Goal: Task Accomplishment & Management: Use online tool/utility

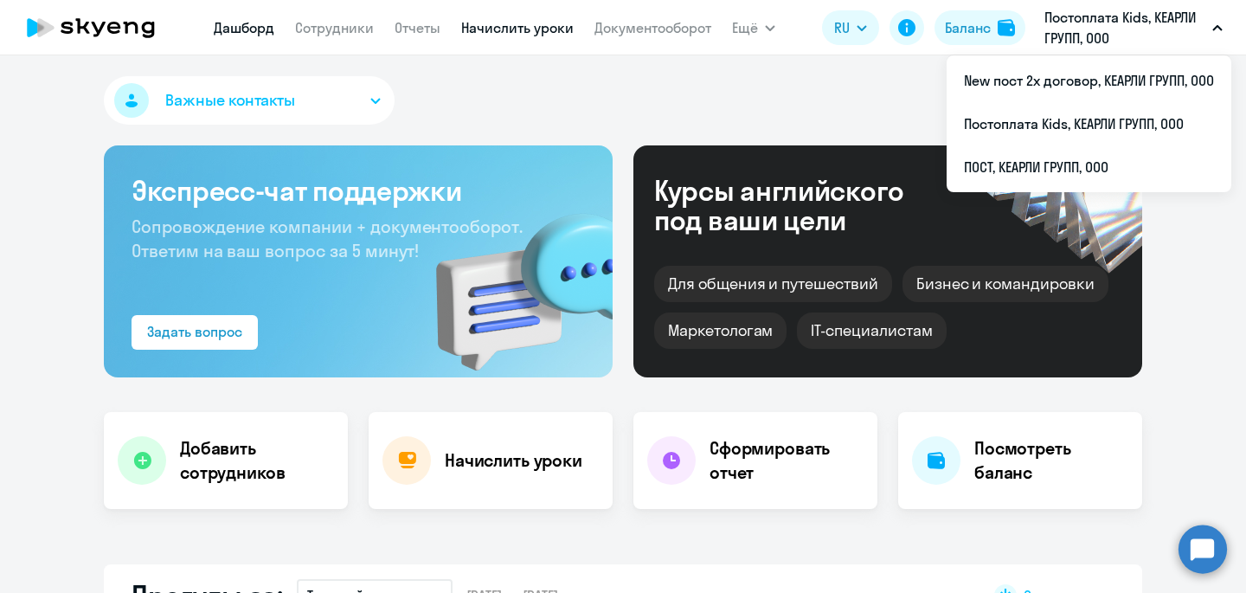
click at [504, 33] on link "Начислить уроки" at bounding box center [517, 27] width 112 height 17
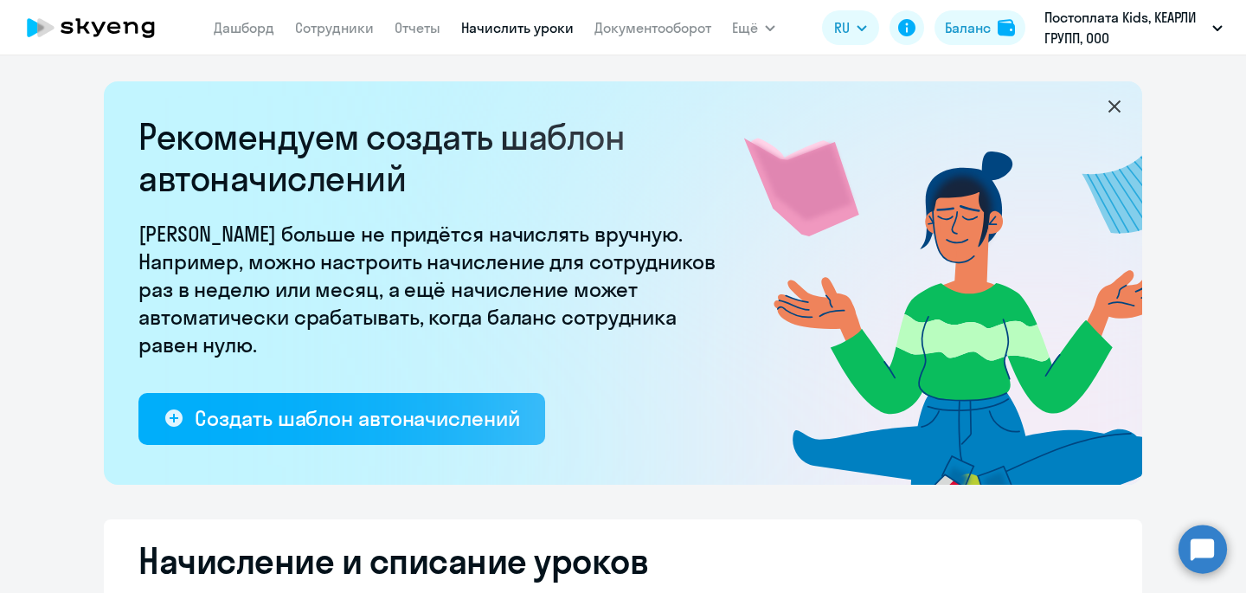
select select "10"
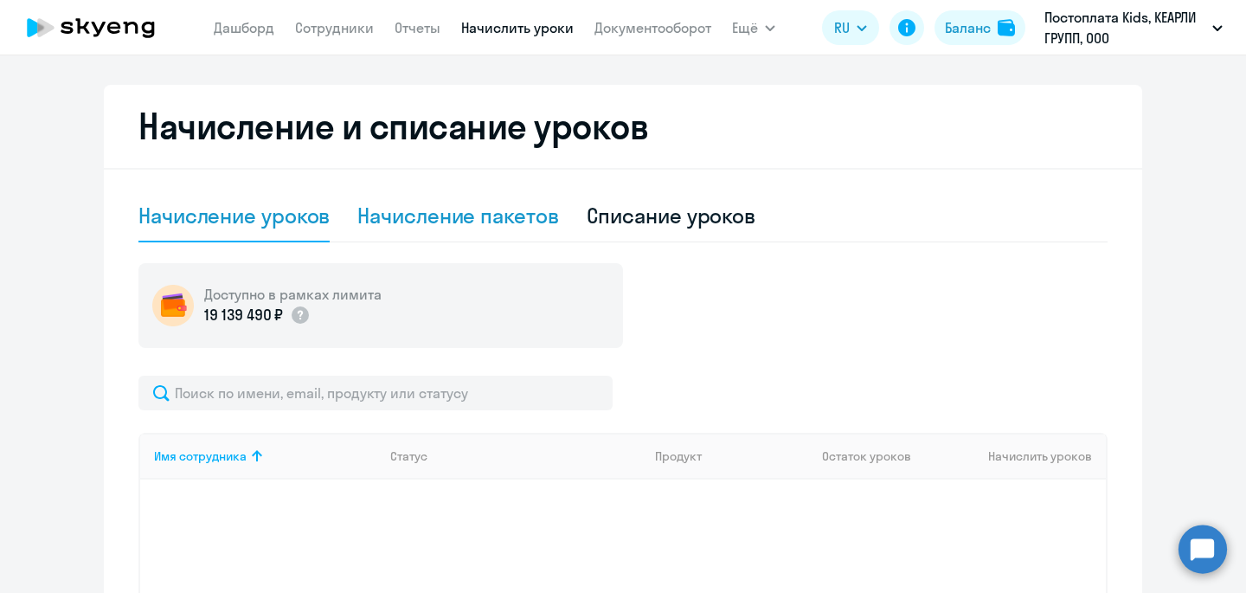
click at [478, 223] on div "Начисление пакетов" at bounding box center [457, 216] width 201 height 28
select select "10"
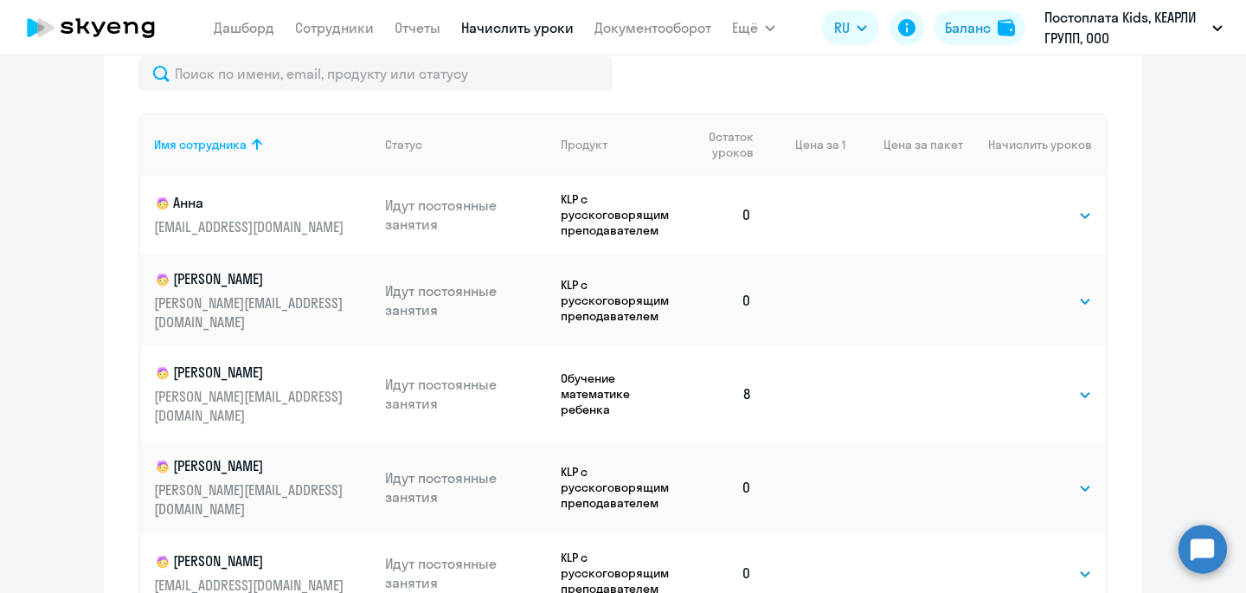
scroll to position [871, 0]
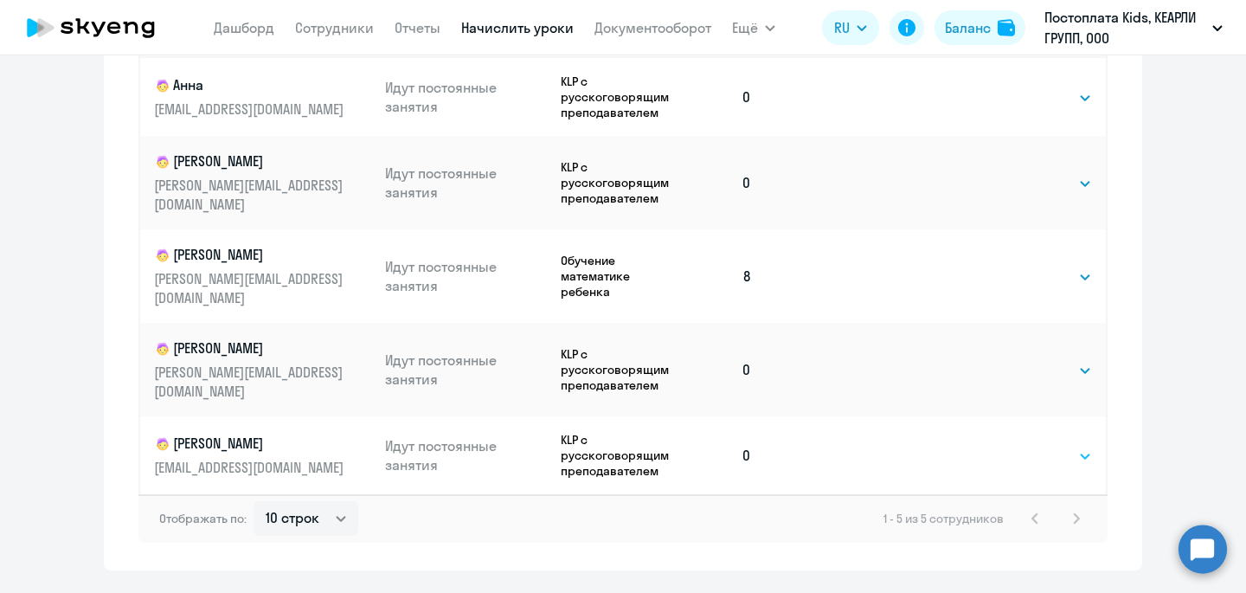
click at [1047, 446] on select "Выбрать 8 16 32 64 96 128" at bounding box center [1056, 456] width 71 height 21
select select "8"
click at [1021, 446] on select "Выбрать 8 16 32 64 96 128" at bounding box center [1056, 456] width 71 height 21
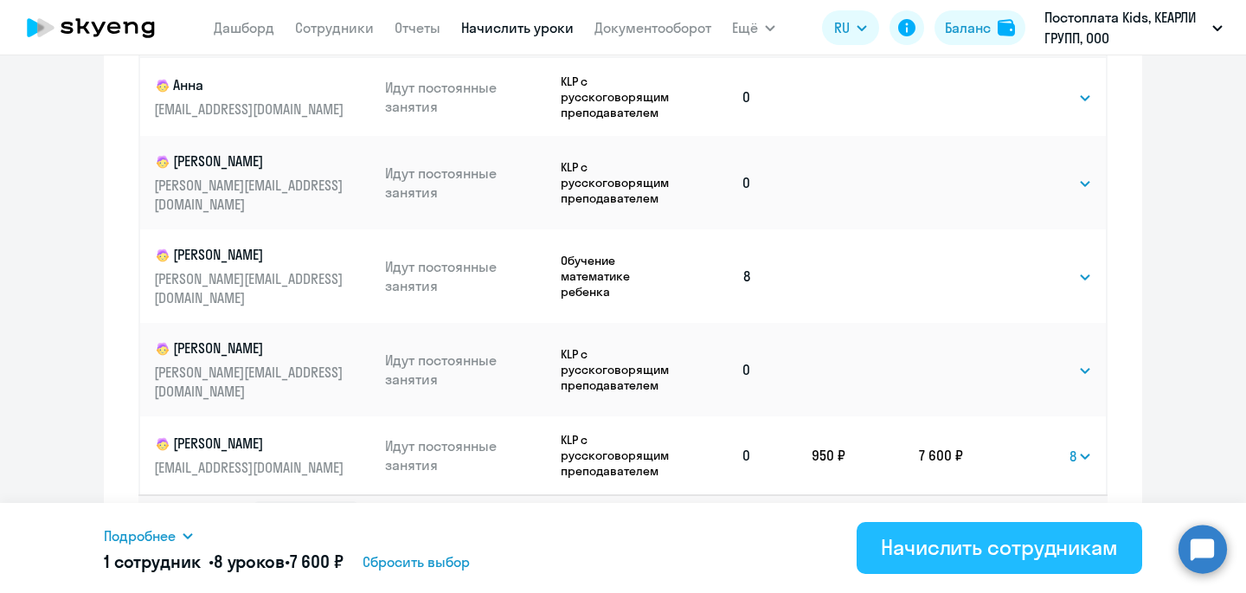
click at [993, 549] on div "Начислить сотрудникам" at bounding box center [999, 547] width 237 height 28
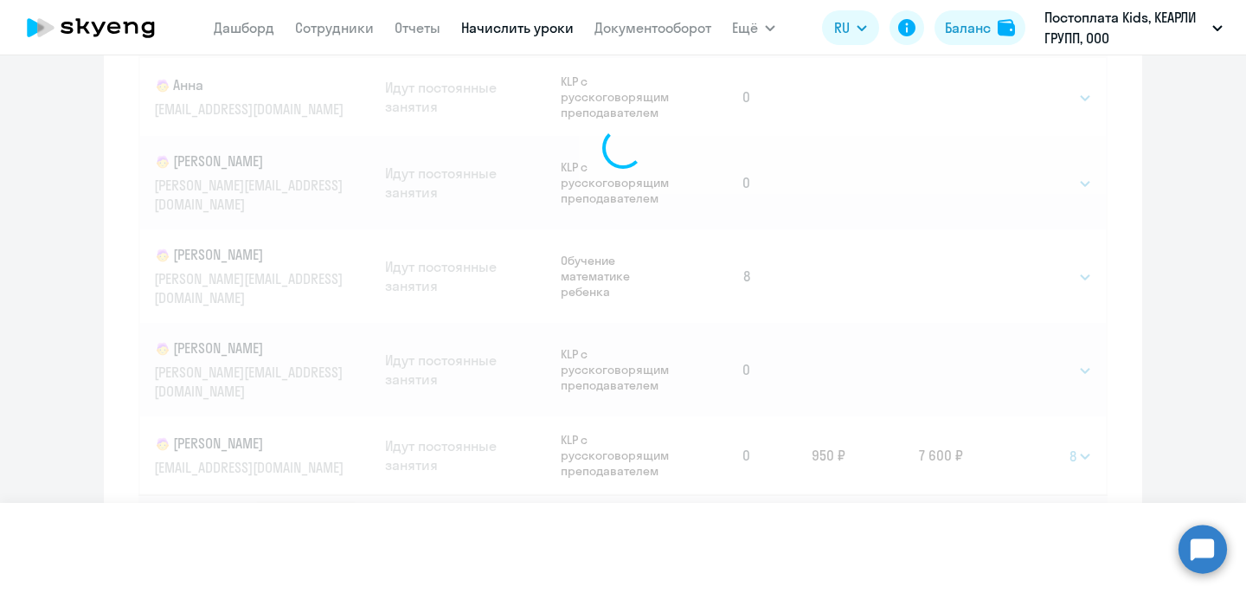
select select
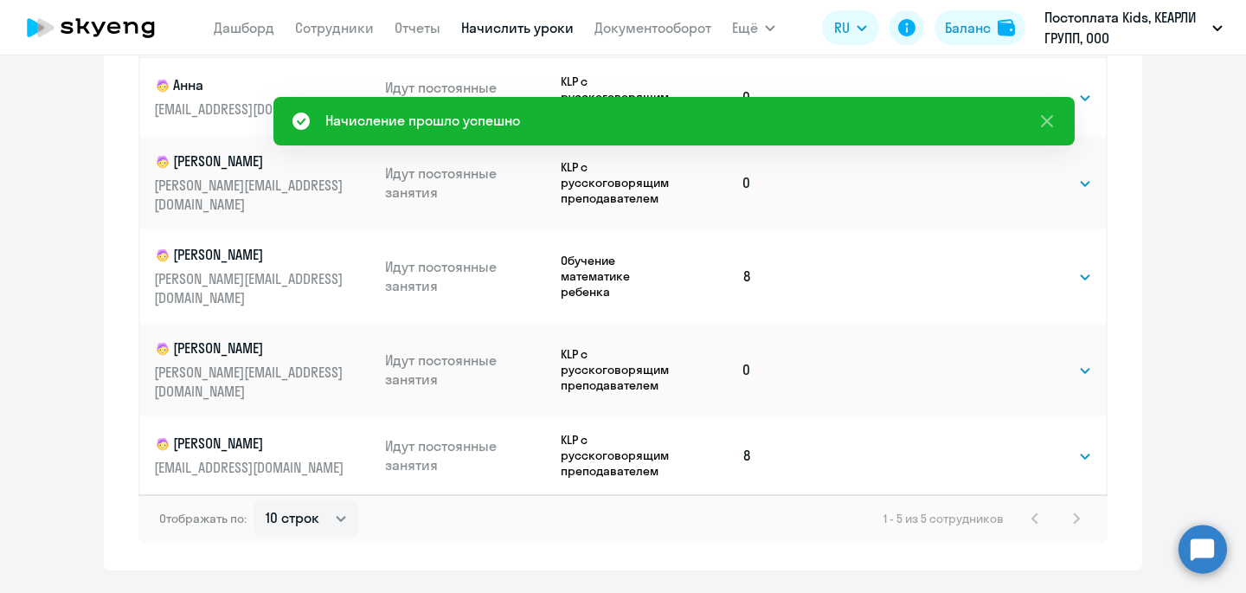
scroll to position [0, 0]
